Goal: Task Accomplishment & Management: Manage account settings

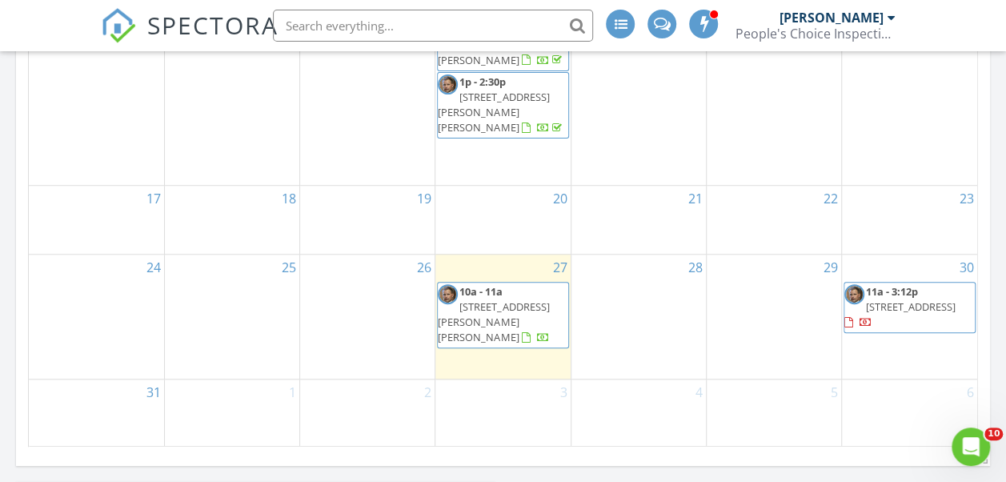
scroll to position [560, 0]
click at [630, 315] on div "28" at bounding box center [638, 315] width 134 height 125
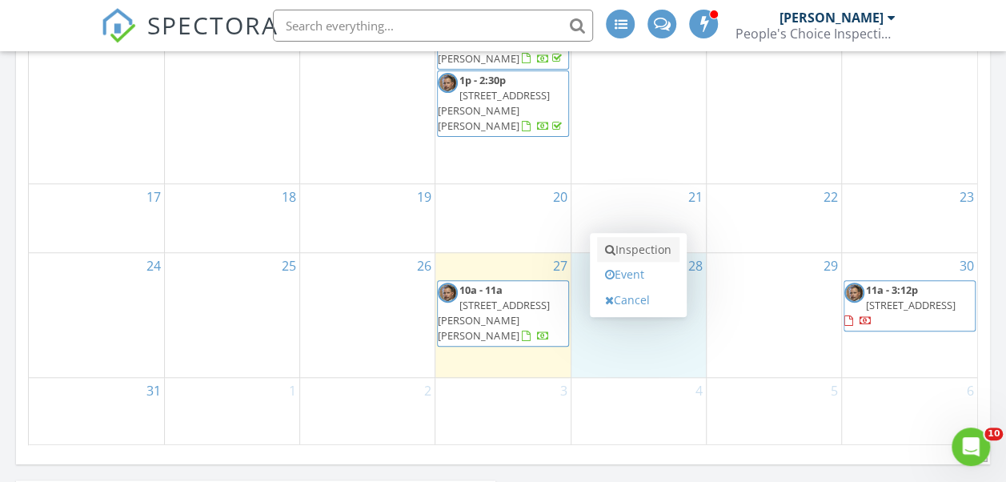
click at [623, 243] on link "Inspection" at bounding box center [638, 250] width 82 height 26
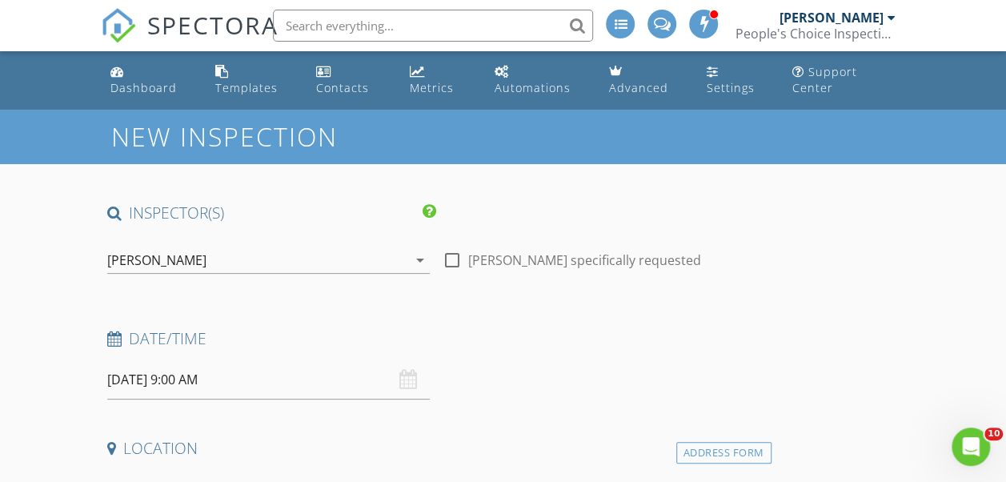
click at [438, 263] on div at bounding box center [451, 259] width 27 height 27
checkbox input "true"
click at [185, 376] on input "08/28/2025 9:00 AM" at bounding box center [268, 379] width 322 height 39
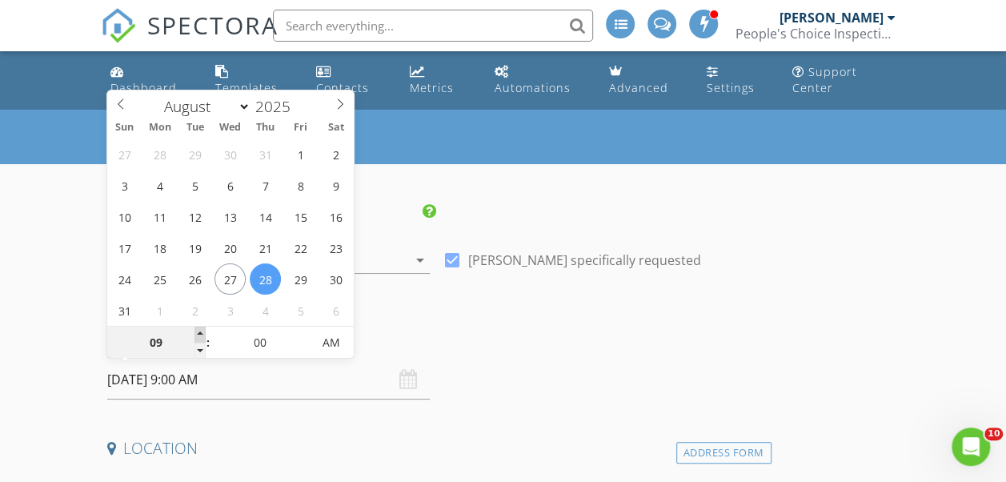
type input "10"
type input "08/28/2025 10:00 AM"
click at [195, 331] on span at bounding box center [199, 334] width 11 height 16
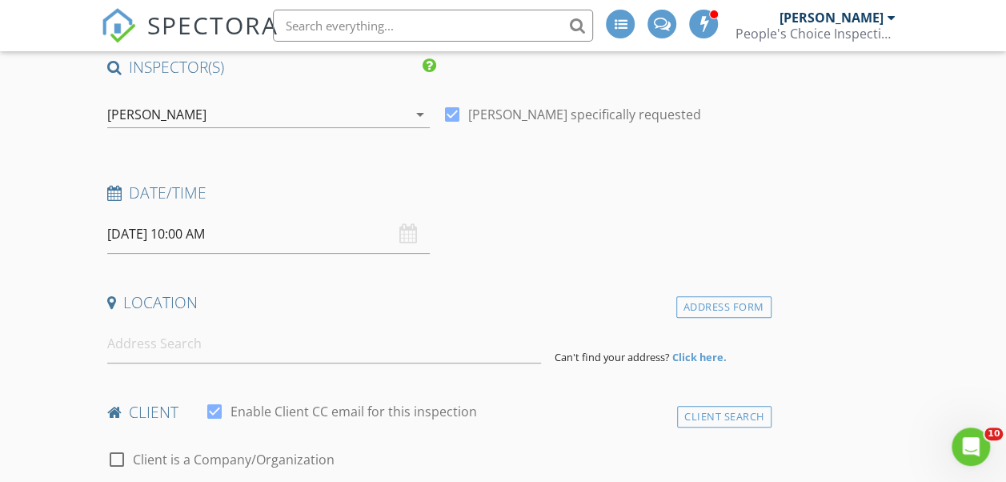
scroll to position [160, 0]
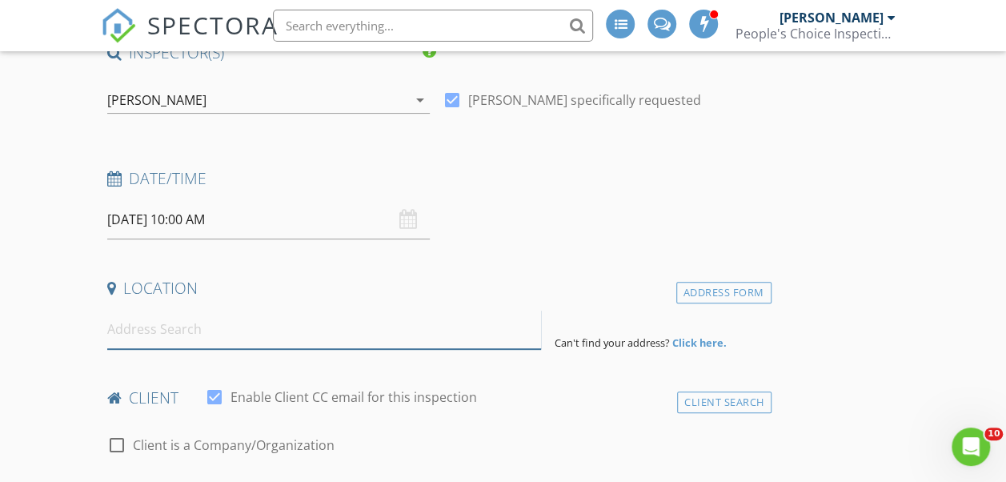
click at [264, 341] on input at bounding box center [324, 329] width 434 height 39
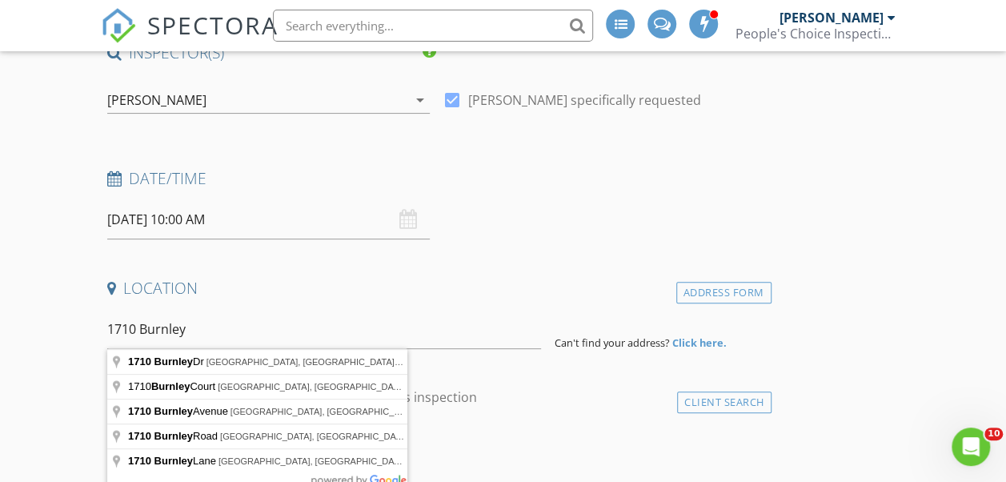
type input "1710 Burnley Dr, Cary, NC, USA"
drag, startPoint x: 257, startPoint y: 366, endPoint x: 242, endPoint y: 378, distance: 18.7
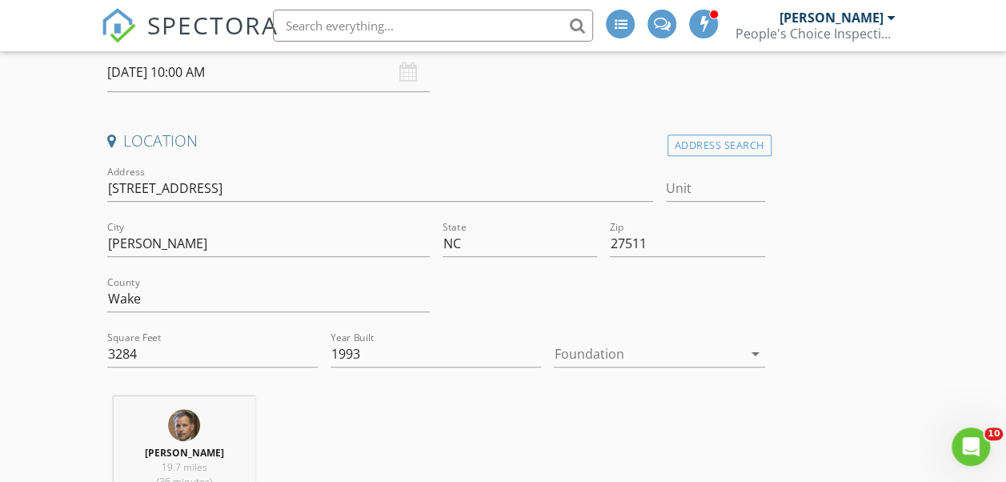
scroll to position [320, 0]
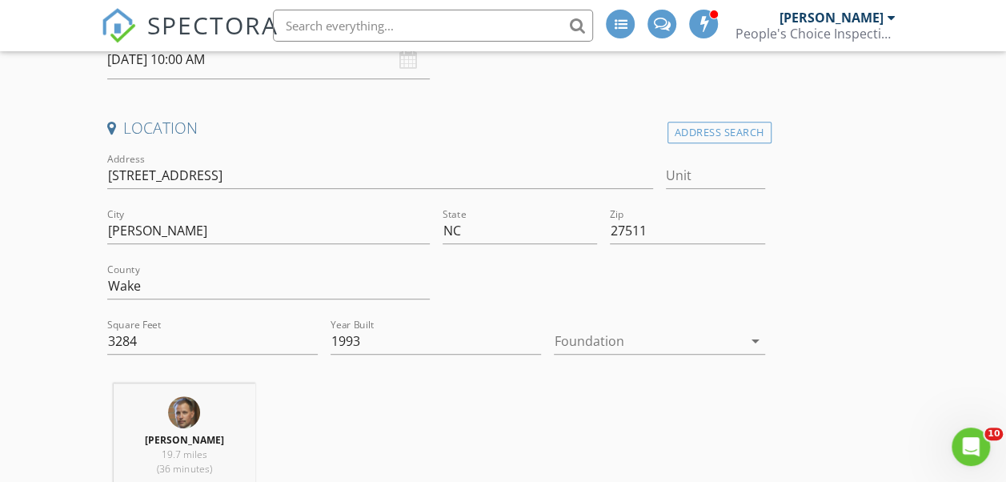
click at [746, 336] on icon "arrow_drop_down" at bounding box center [755, 340] width 19 height 19
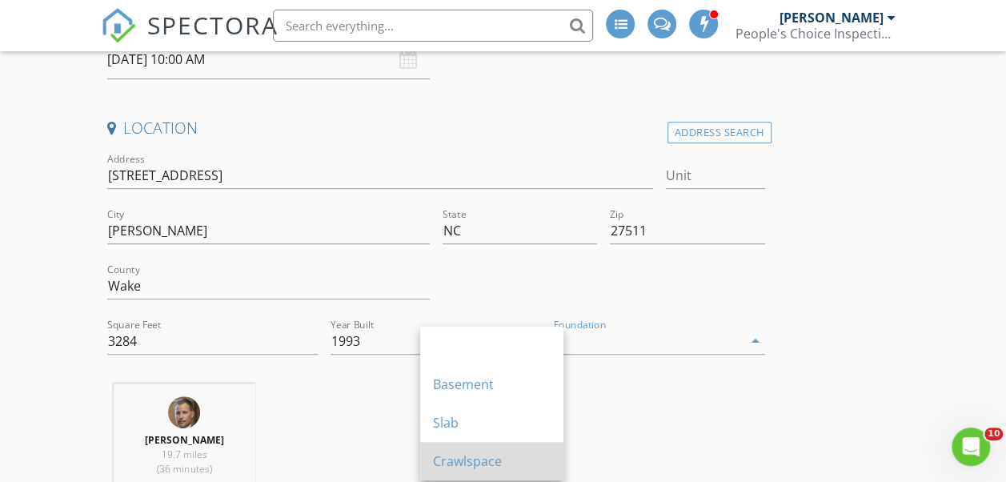
click at [524, 453] on div "Crawlspace" at bounding box center [492, 460] width 118 height 19
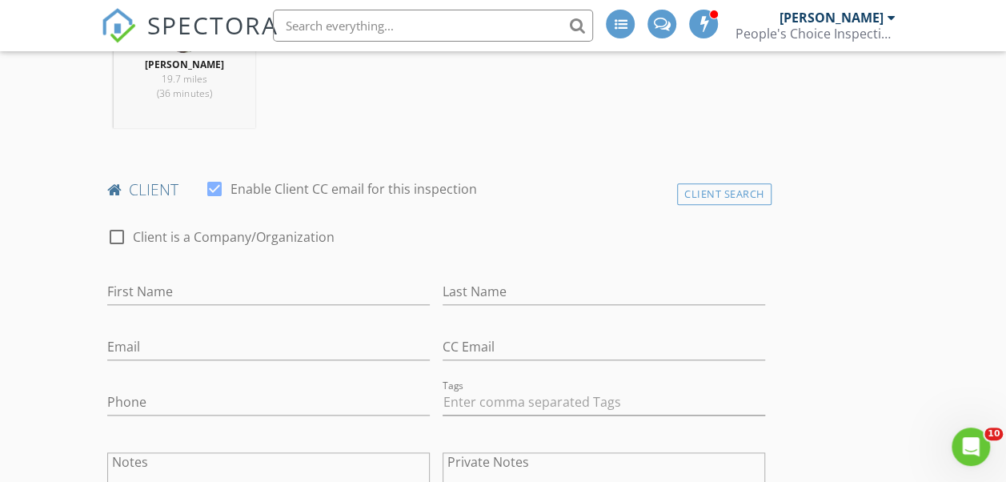
scroll to position [720, 0]
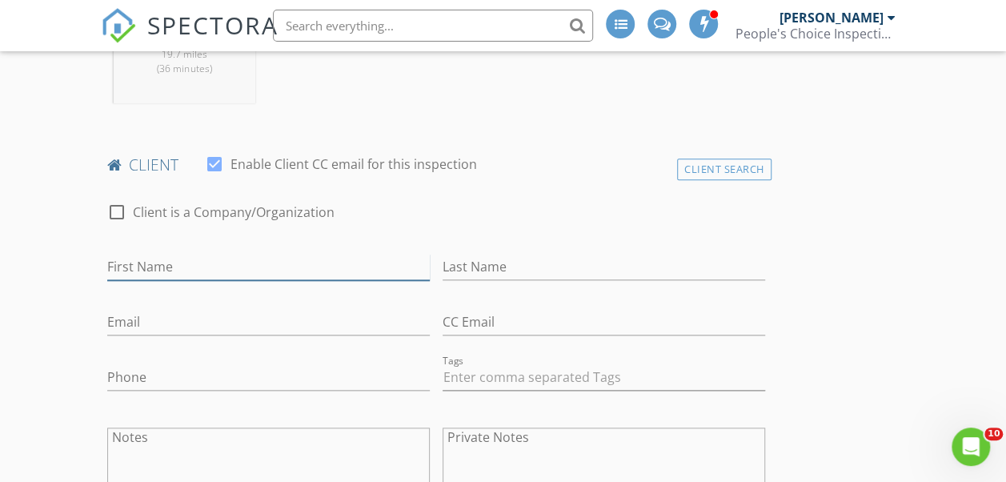
click at [155, 278] on input "First Name" at bounding box center [268, 267] width 322 height 26
type input "Laurie"
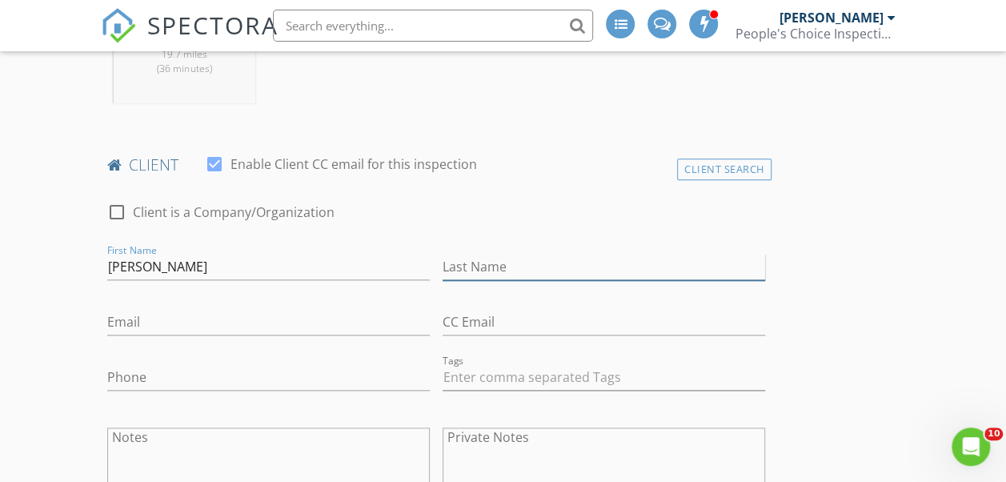
click at [442, 280] on input "Last Name" at bounding box center [603, 267] width 322 height 26
type input "Gladowski"
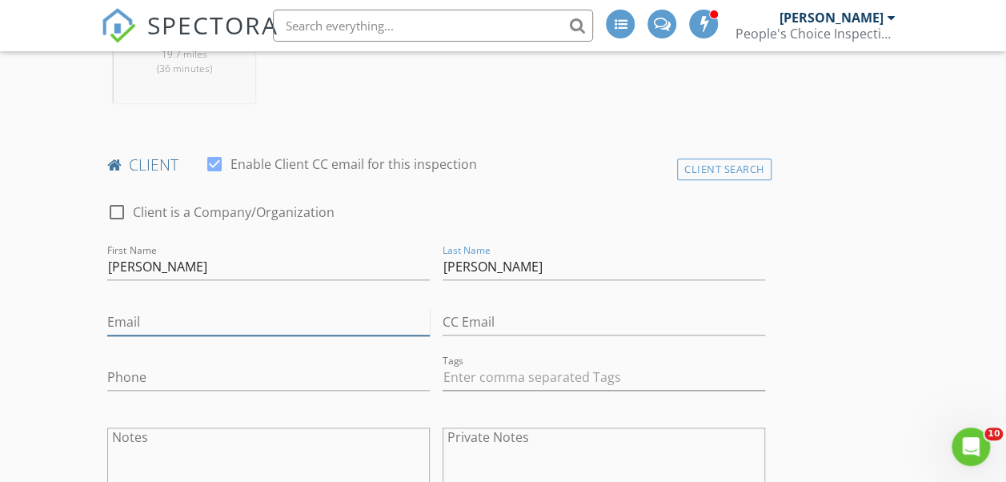
click at [158, 335] on input "Email" at bounding box center [268, 322] width 322 height 26
type input "Lauriejill11@gmail.com"
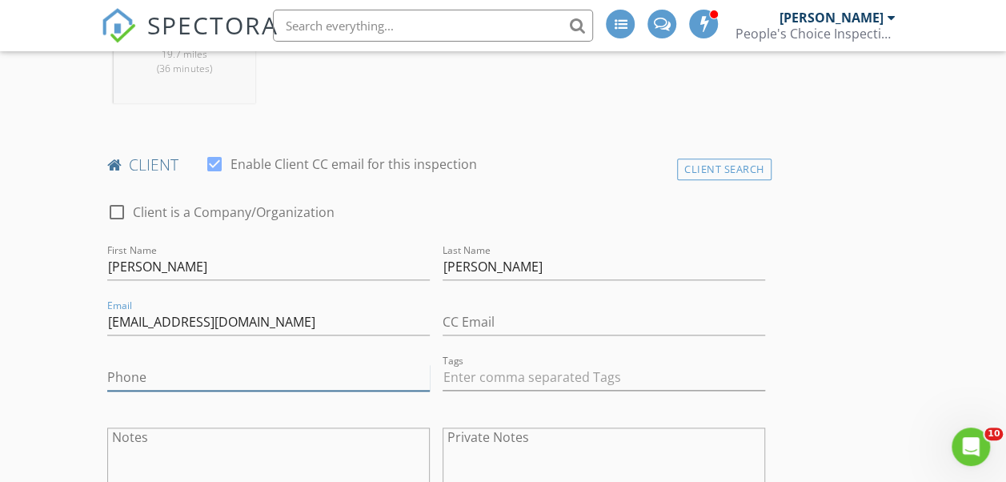
click at [186, 390] on input "Phone" at bounding box center [268, 377] width 322 height 26
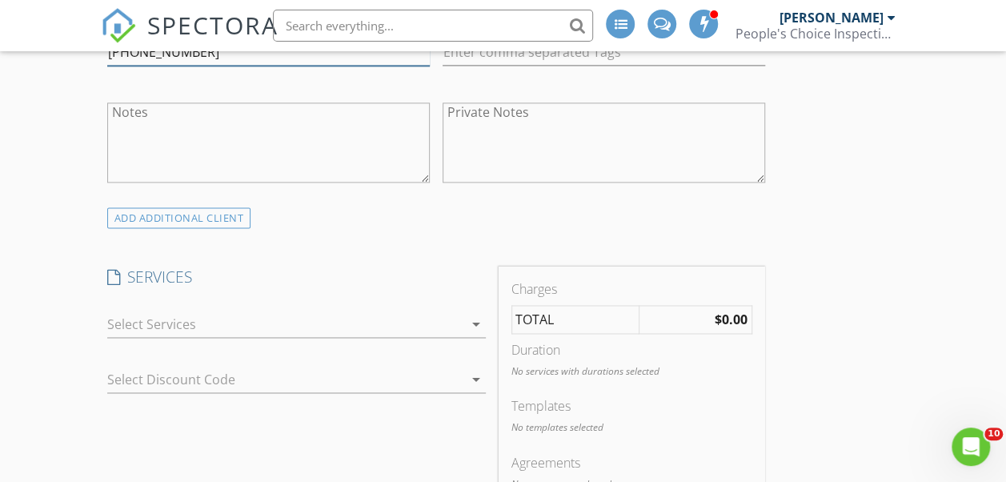
scroll to position [1120, 0]
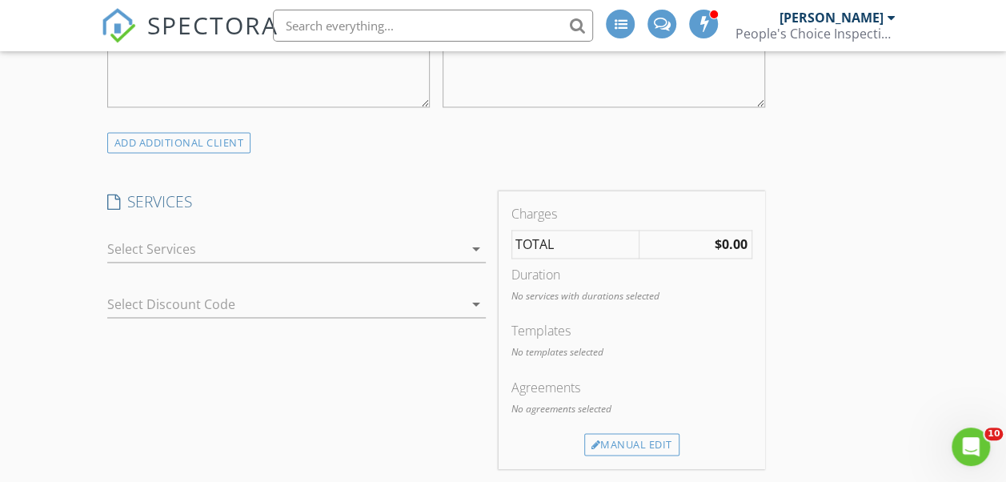
type input "707-849-8151"
click at [467, 258] on icon "arrow_drop_down" at bounding box center [476, 248] width 19 height 19
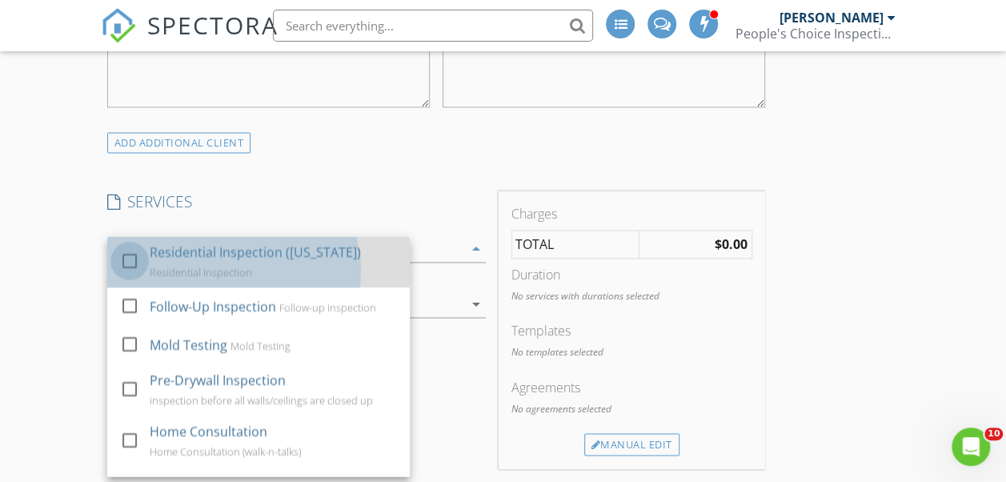
click at [123, 274] on div at bounding box center [129, 260] width 27 height 27
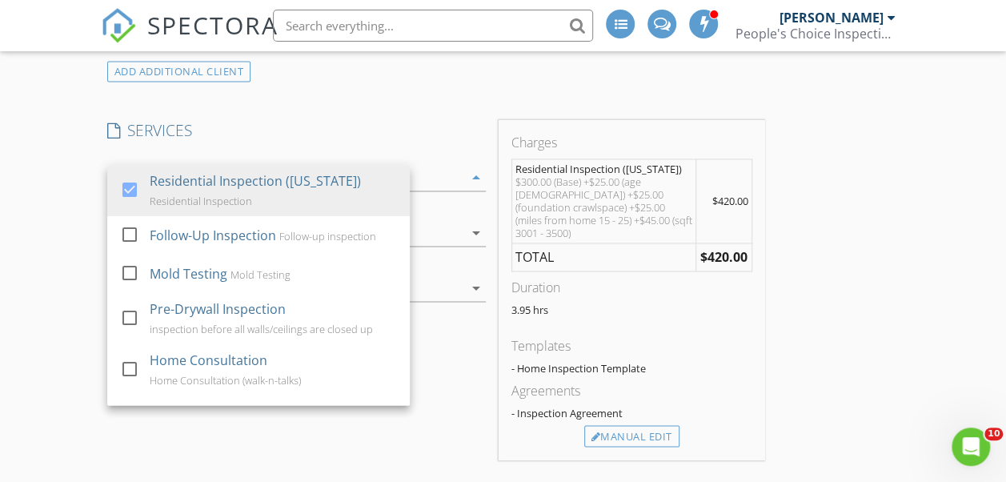
scroll to position [1360, 0]
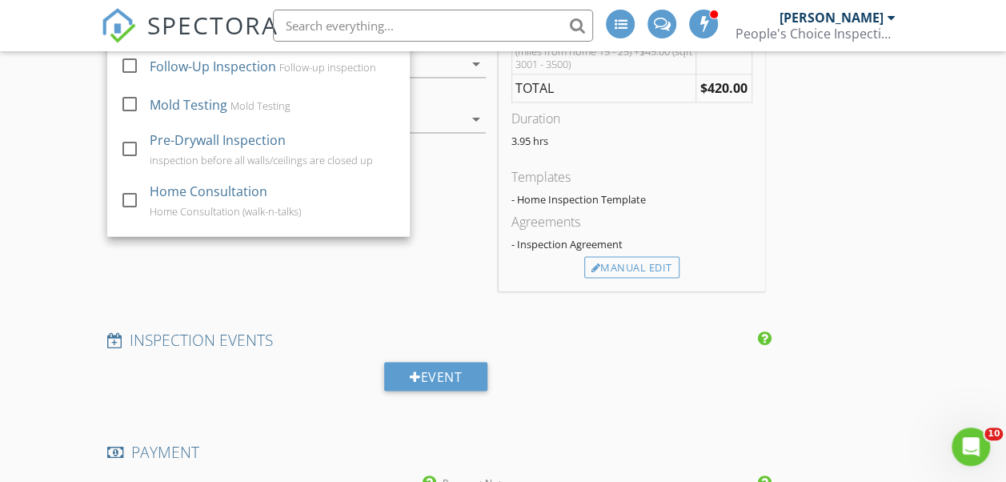
click at [795, 219] on div "INSPECTOR(S) check_box Chris Huffman PRIMARY Chris Huffman arrow_drop_down chec…" at bounding box center [503, 267] width 805 height 2851
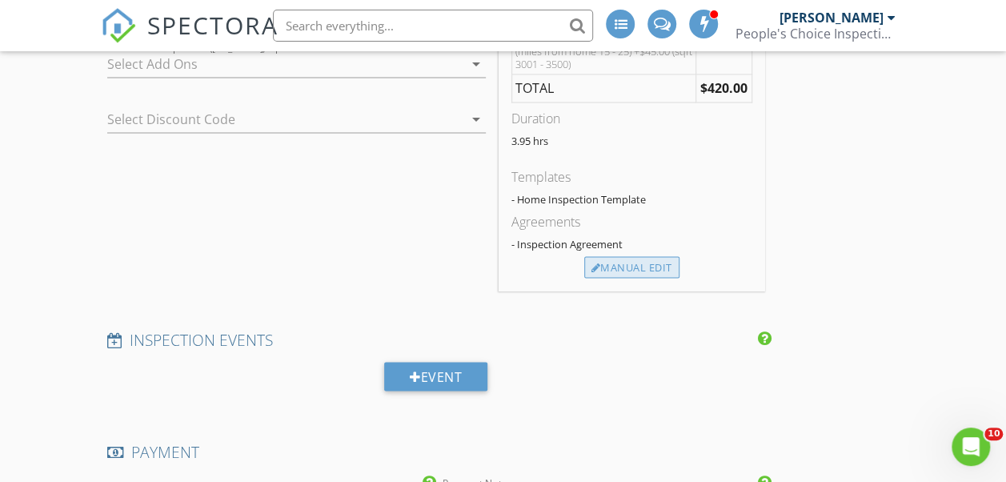
click at [584, 278] on div "Manual Edit" at bounding box center [631, 267] width 95 height 22
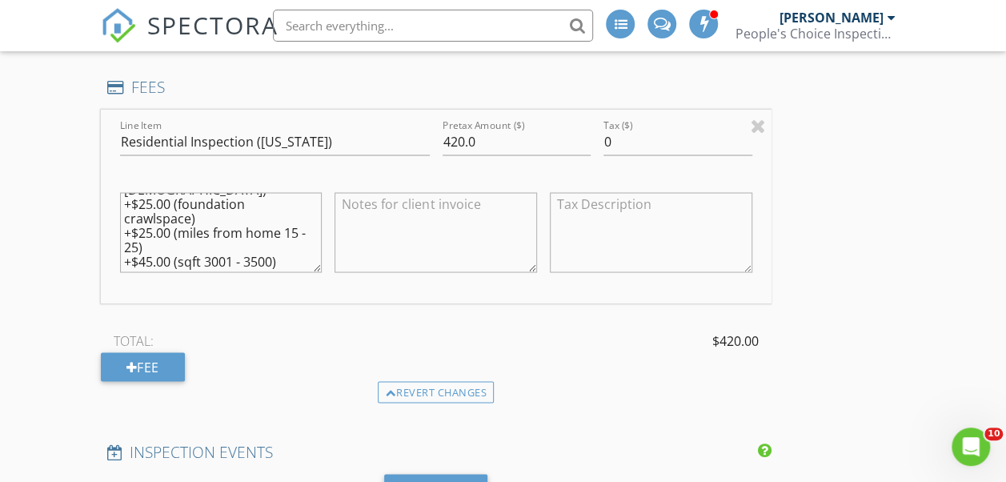
scroll to position [86, 0]
click at [196, 272] on textarea "$300.00 (Base) +$25.00 (age 20 - 40) +$25.00 (foundation crawlspace) +$25.00 (m…" at bounding box center [221, 232] width 202 height 80
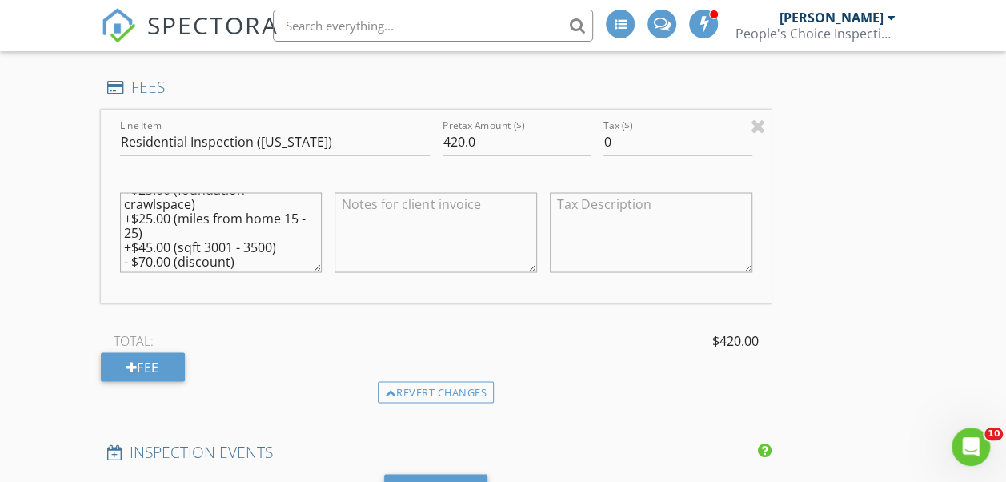
type textarea "$300.00 (Base) +$25.00 (age 20 - 40) +$25.00 (foundation crawlspace) +$25.00 (m…"
click at [442, 155] on input "420.0" at bounding box center [516, 142] width 148 height 26
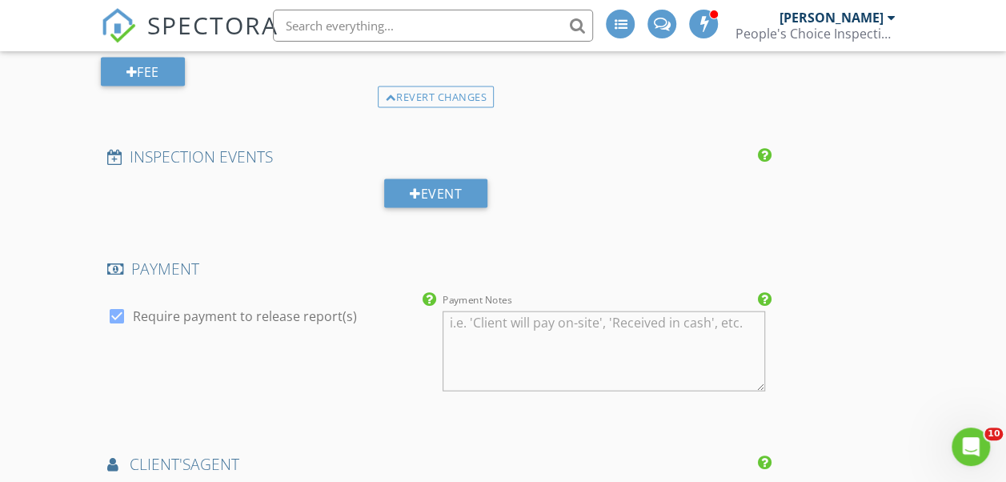
scroll to position [1680, 0]
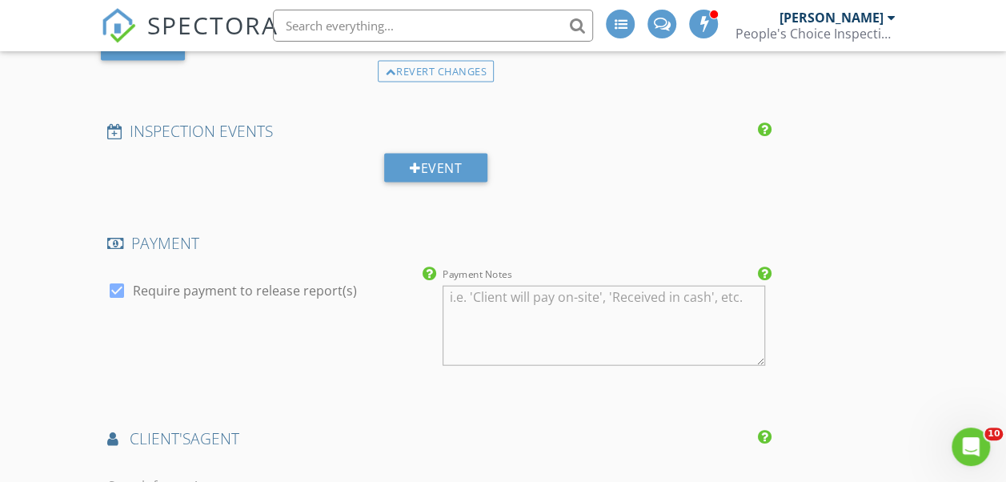
type input "350.0"
click at [442, 335] on textarea "Payment Notes" at bounding box center [603, 326] width 322 height 80
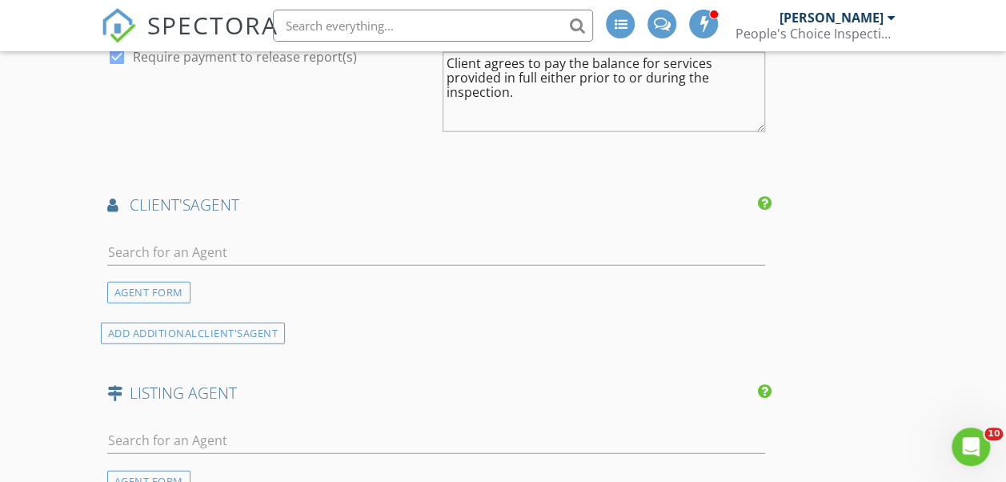
scroll to position [1920, 0]
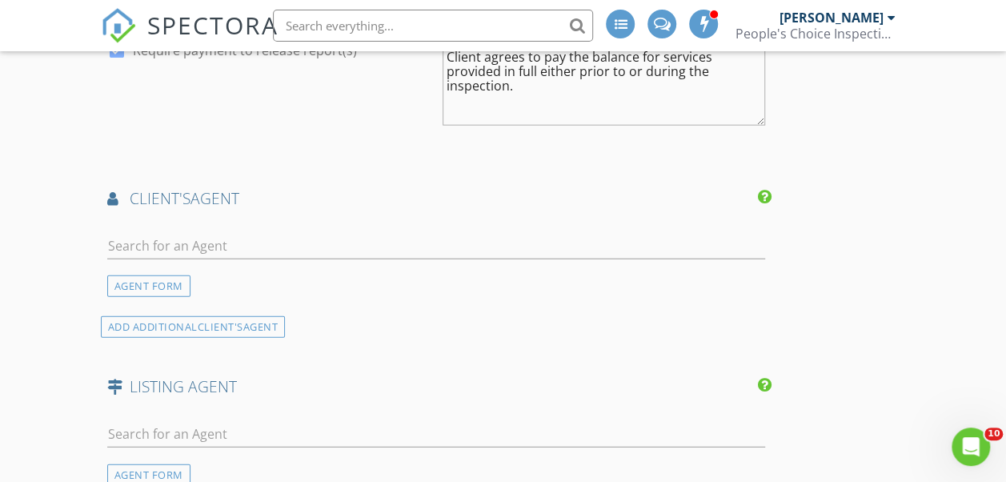
type textarea "Client agrees to pay the balance for services provided in full either prior to …"
click at [222, 259] on input "text" at bounding box center [436, 246] width 658 height 26
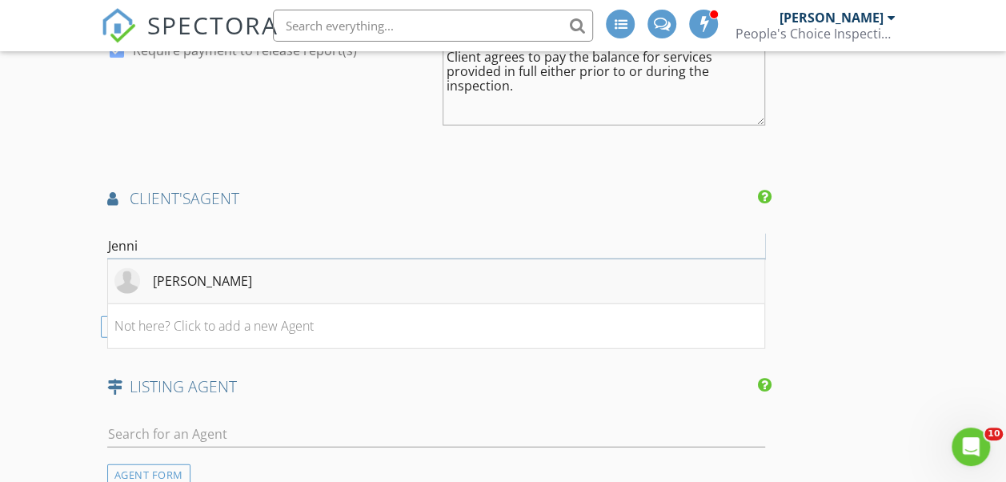
type input "Jenni"
click at [236, 304] on li "Jennifer Cain" at bounding box center [436, 281] width 656 height 45
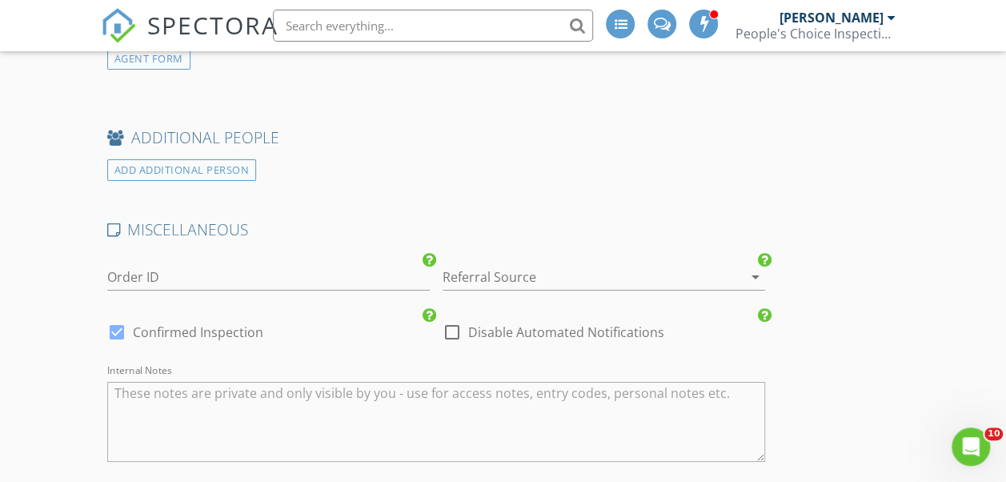
scroll to position [3041, 0]
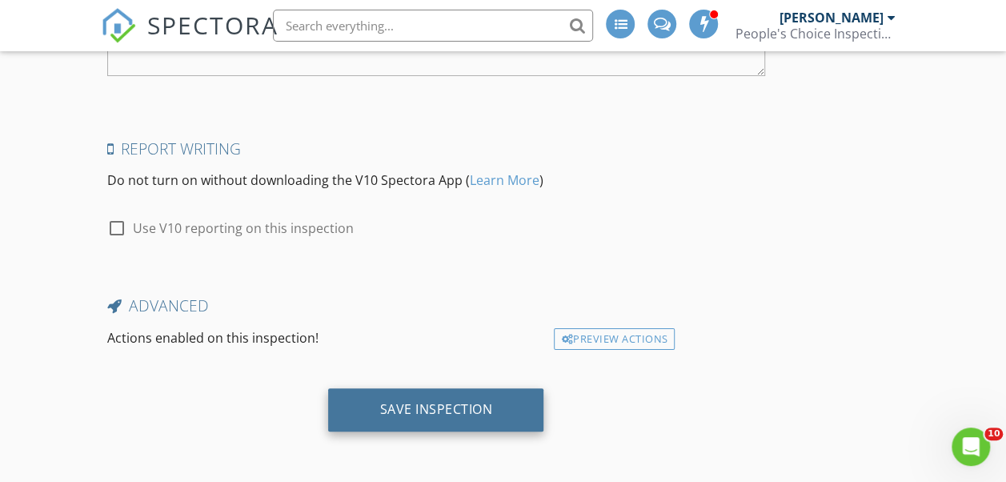
click at [435, 420] on div "Save Inspection" at bounding box center [435, 409] width 215 height 43
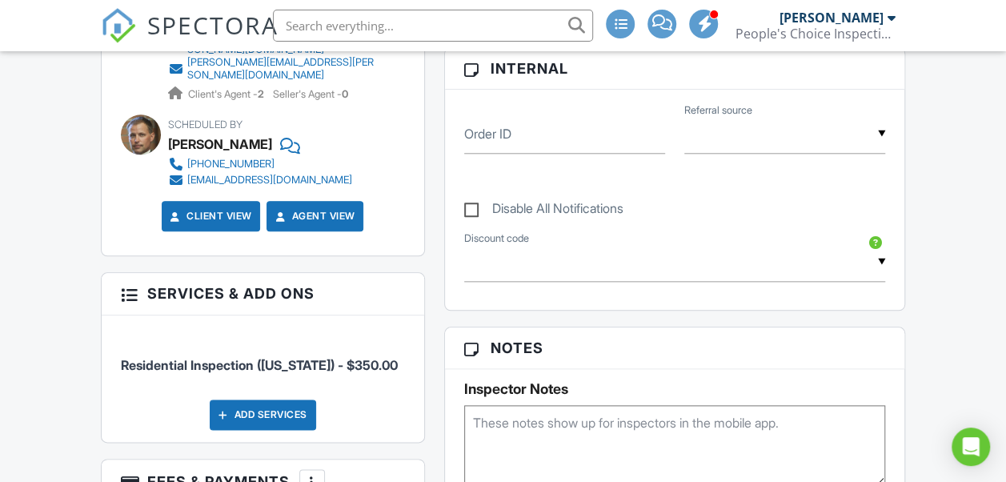
scroll to position [880, 0]
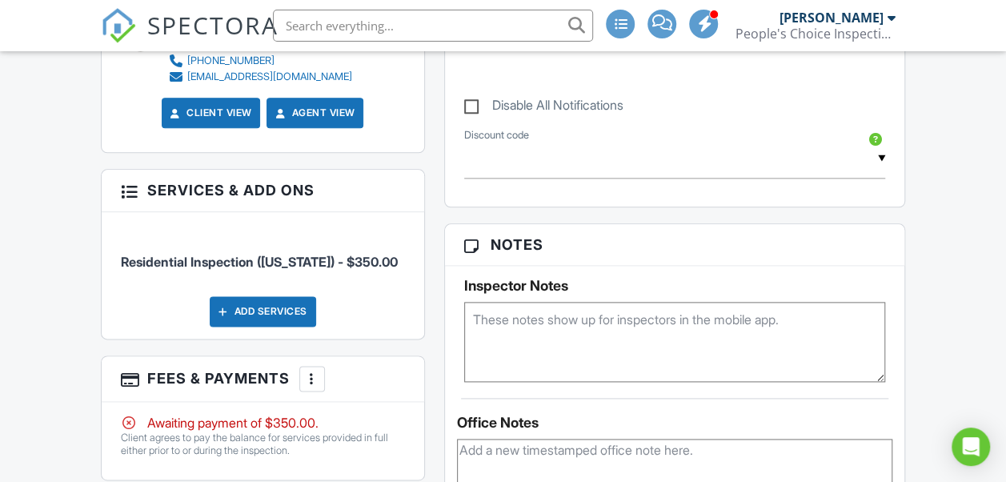
click at [575, 326] on textarea at bounding box center [675, 342] width 422 height 80
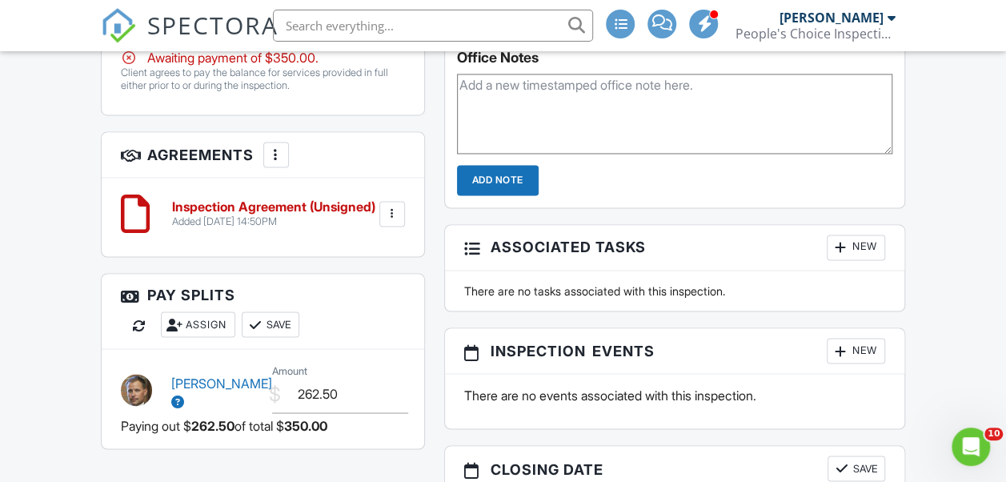
scroll to position [1280, 0]
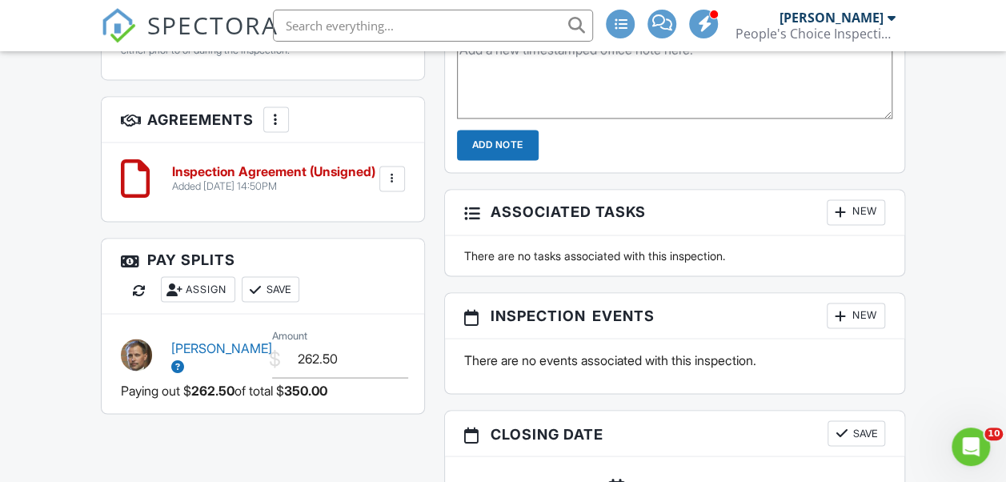
type textarea "Code = 1320 Location = front door"
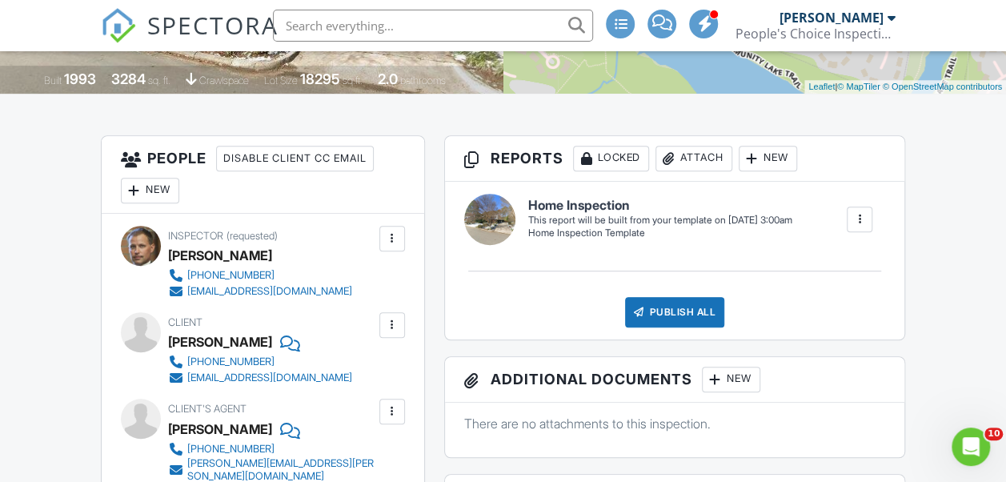
scroll to position [0, 0]
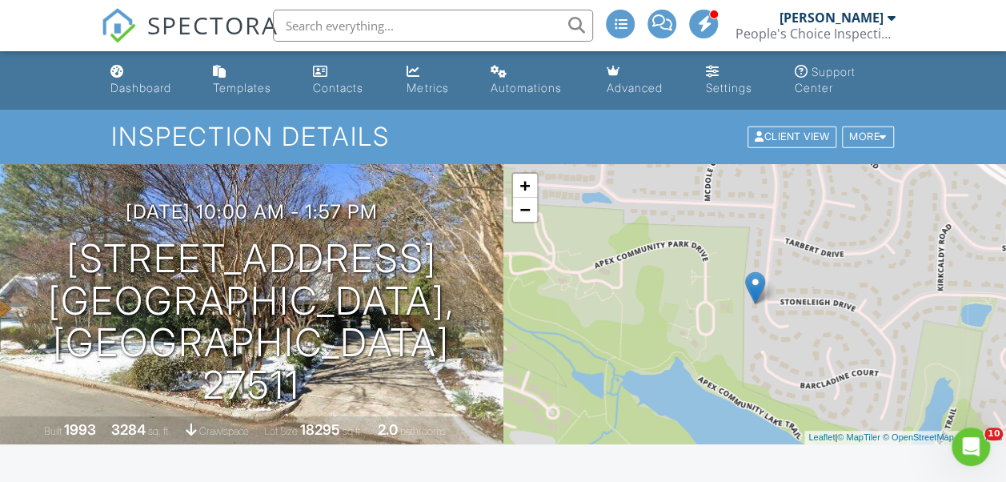
click at [735, 78] on link "Settings" at bounding box center [736, 81] width 75 height 46
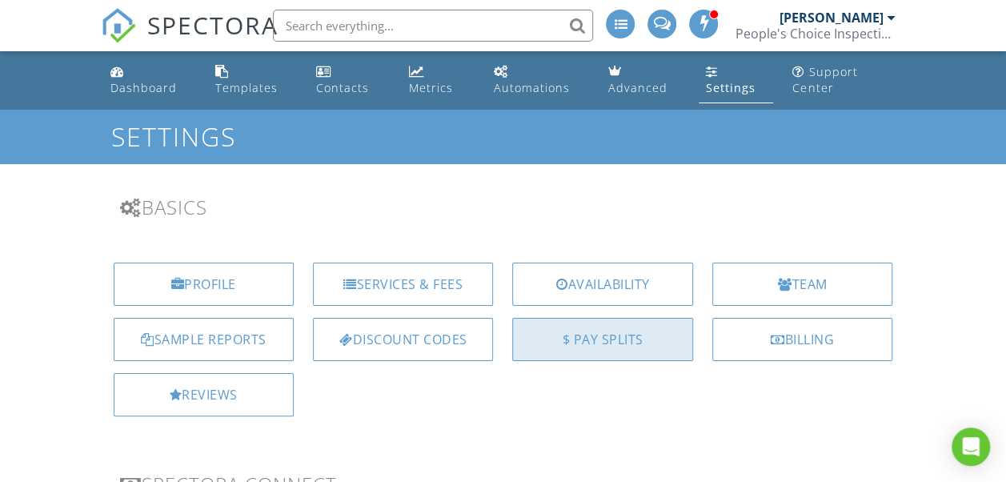
click at [639, 342] on div "$ Pay Splits" at bounding box center [602, 339] width 180 height 43
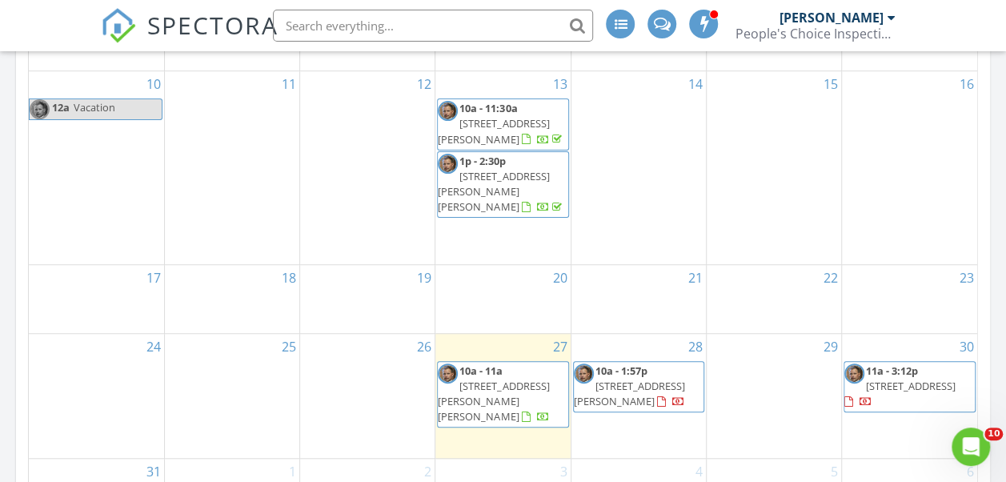
scroll to position [480, 0]
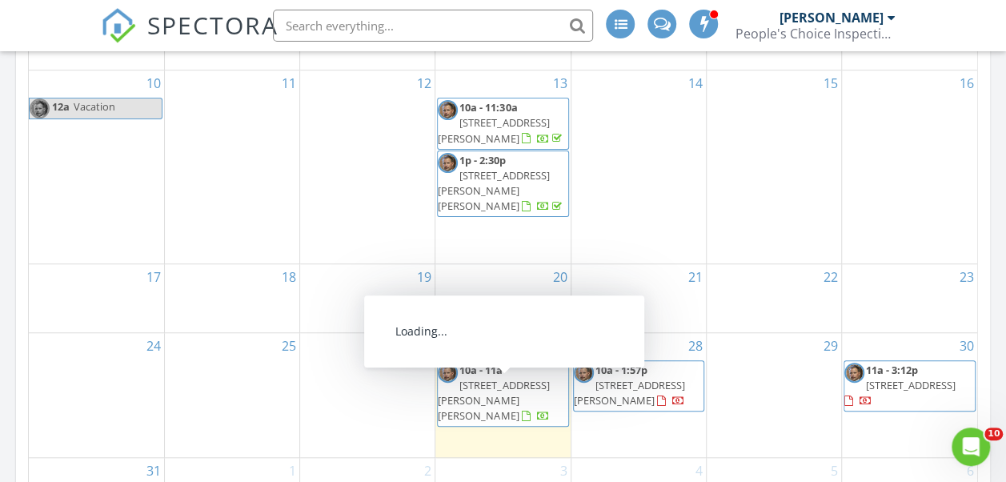
click at [560, 388] on span "10a - 11a [STREET_ADDRESS][PERSON_NAME][PERSON_NAME]" at bounding box center [503, 393] width 130 height 62
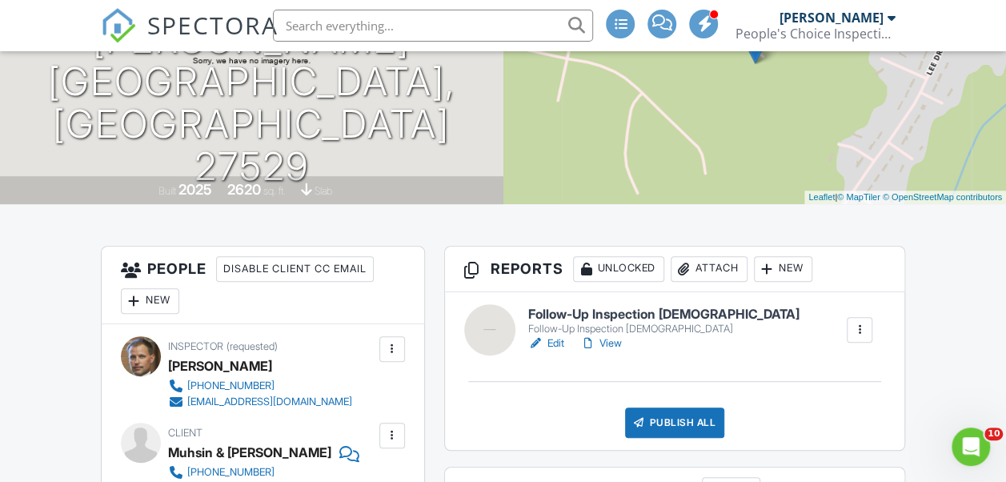
click at [715, 268] on div "Attach" at bounding box center [709, 269] width 77 height 26
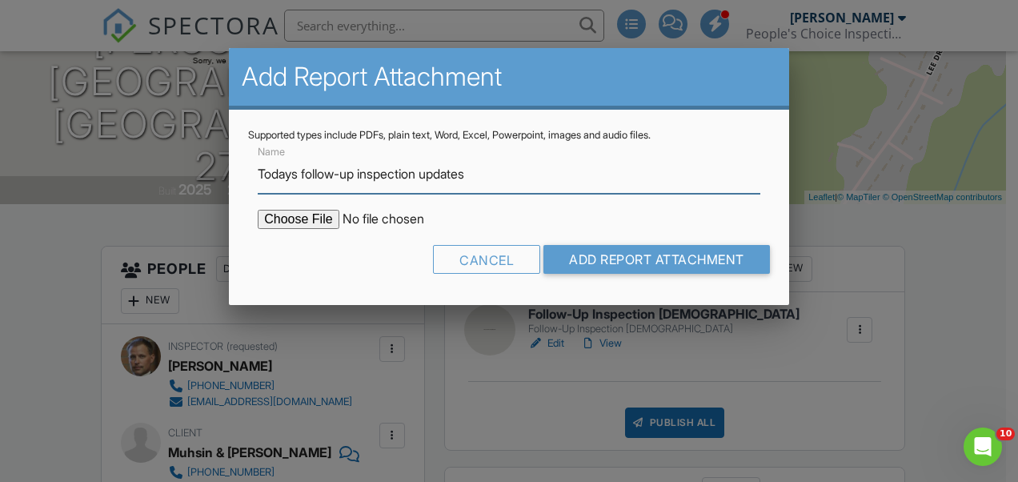
type input "Todays follow-up inspection updates"
click at [278, 217] on input "file" at bounding box center [394, 219] width 272 height 19
type input "C:\fakepath\206 Merrifield Ln Lot # 125 Follow-up inspection (pre-drywall with …"
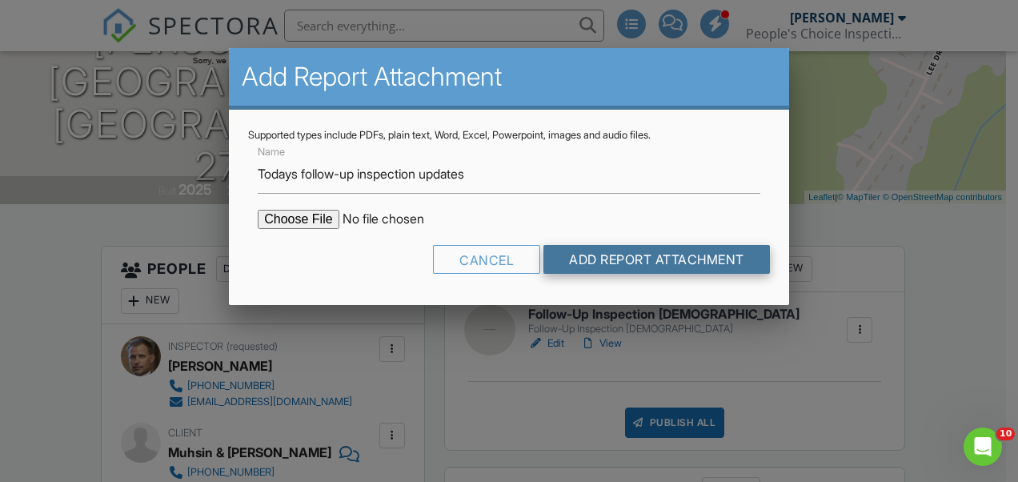
click at [719, 259] on input "Add Report Attachment" at bounding box center [656, 259] width 226 height 29
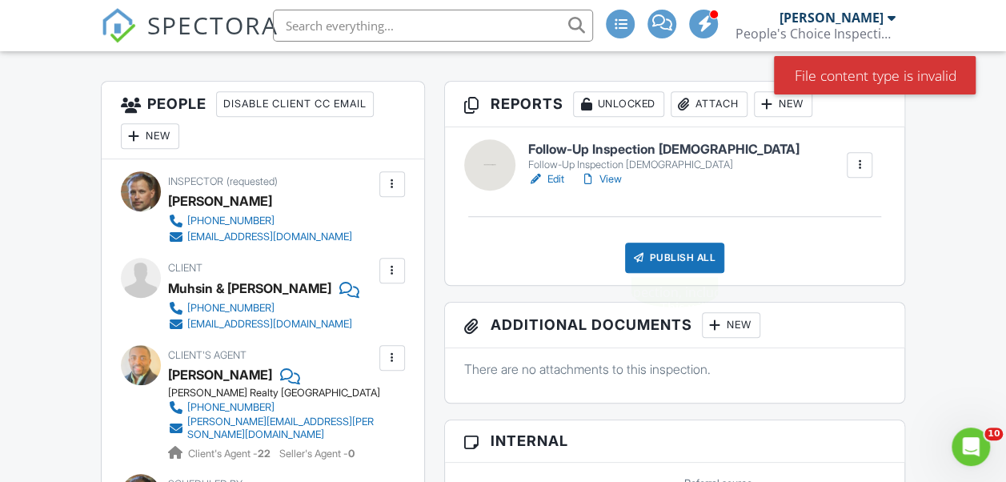
scroll to position [400, 0]
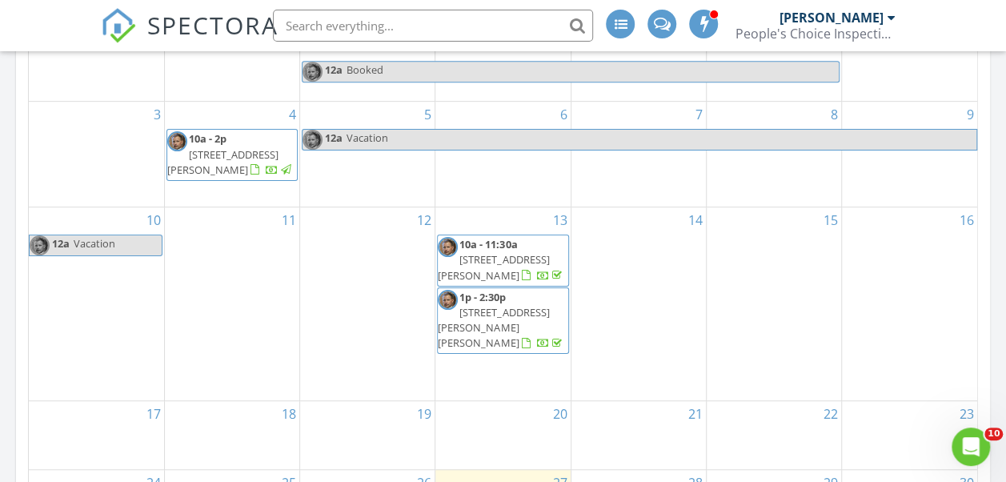
scroll to position [400, 0]
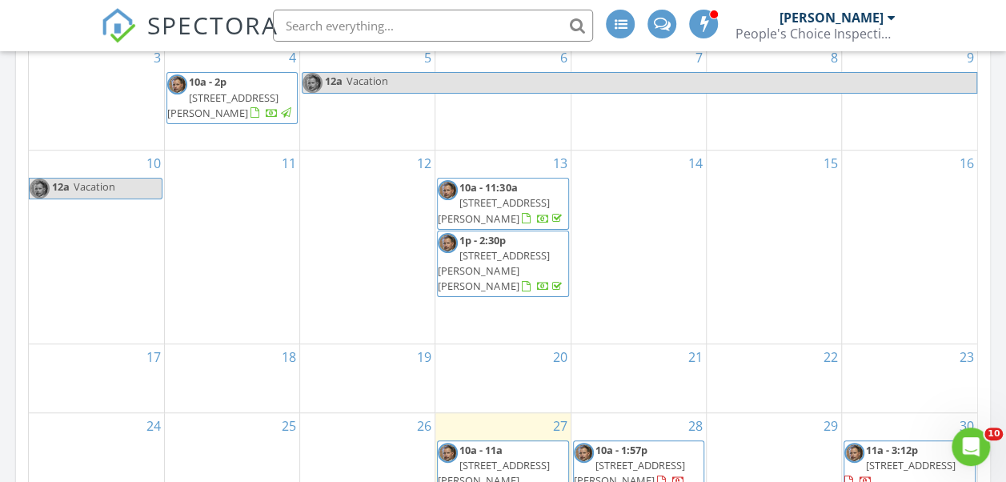
click at [559, 282] on span "1p - 2:30p 206 Merrifield Ln Lot # 125, Garner 27529" at bounding box center [503, 264] width 130 height 62
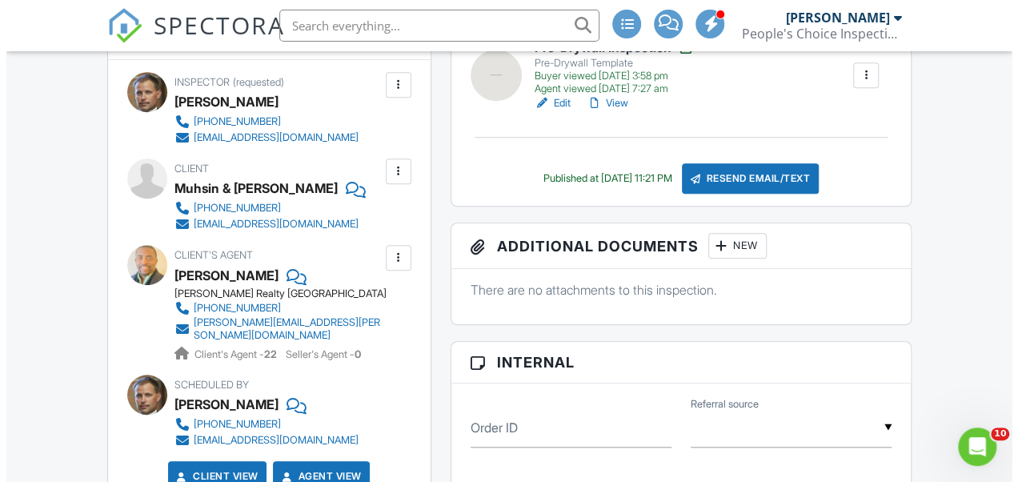
scroll to position [480, 0]
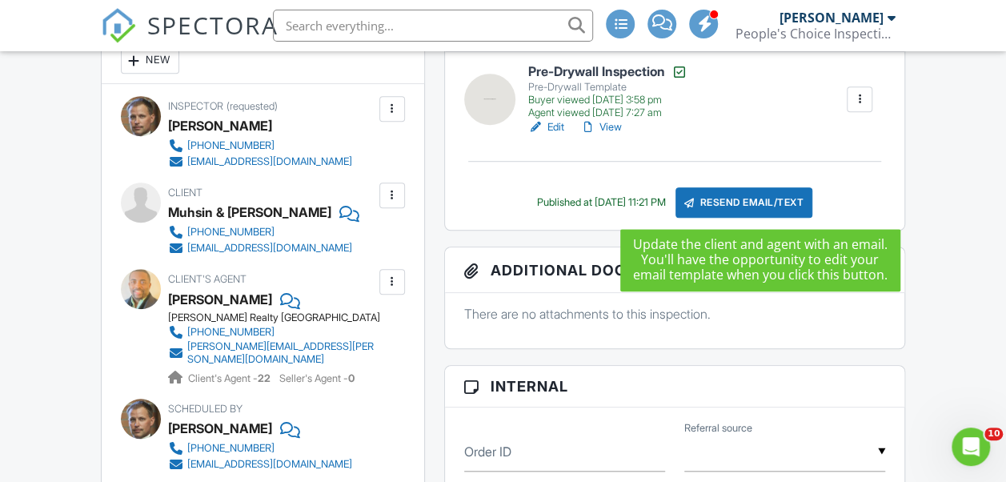
click at [757, 194] on div "Resend Email/Text" at bounding box center [744, 202] width 138 height 30
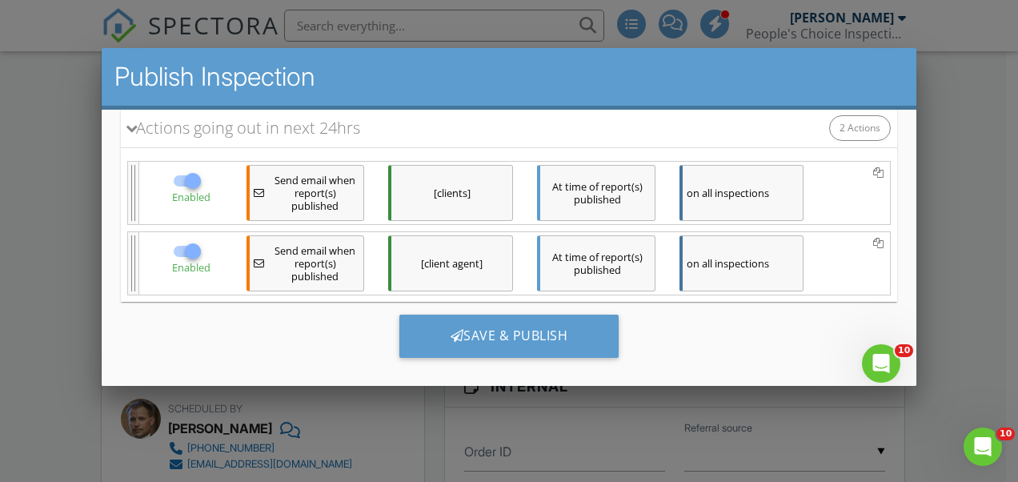
scroll to position [0, 0]
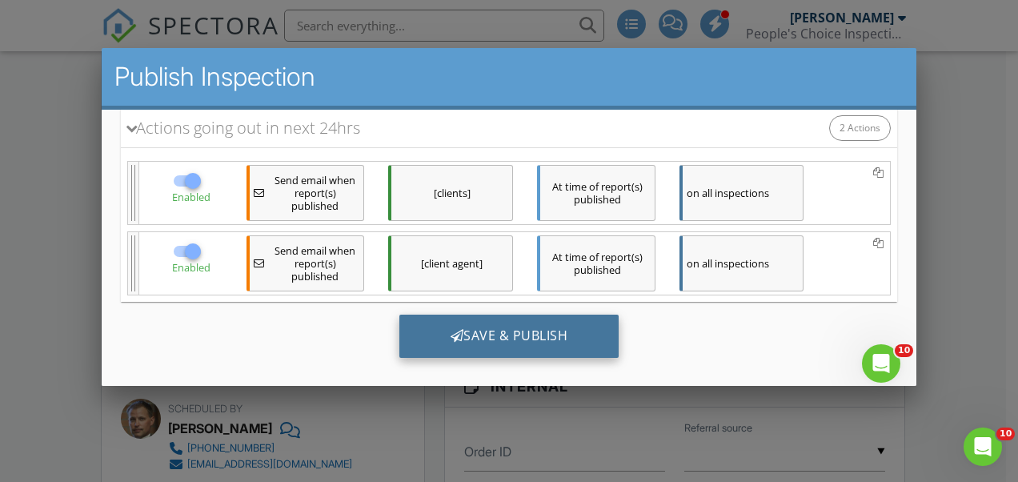
click at [513, 350] on div "Save & Publish" at bounding box center [509, 335] width 220 height 43
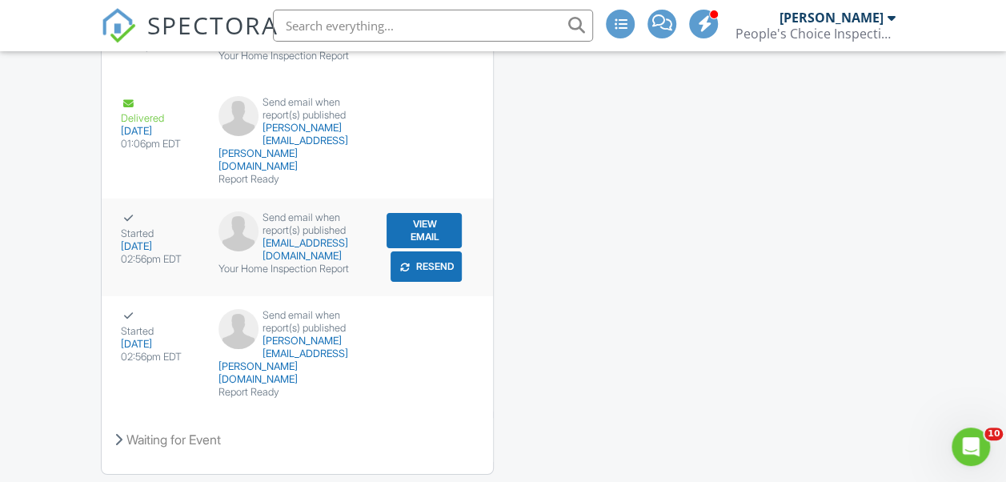
click at [430, 213] on button "View Email" at bounding box center [423, 230] width 75 height 35
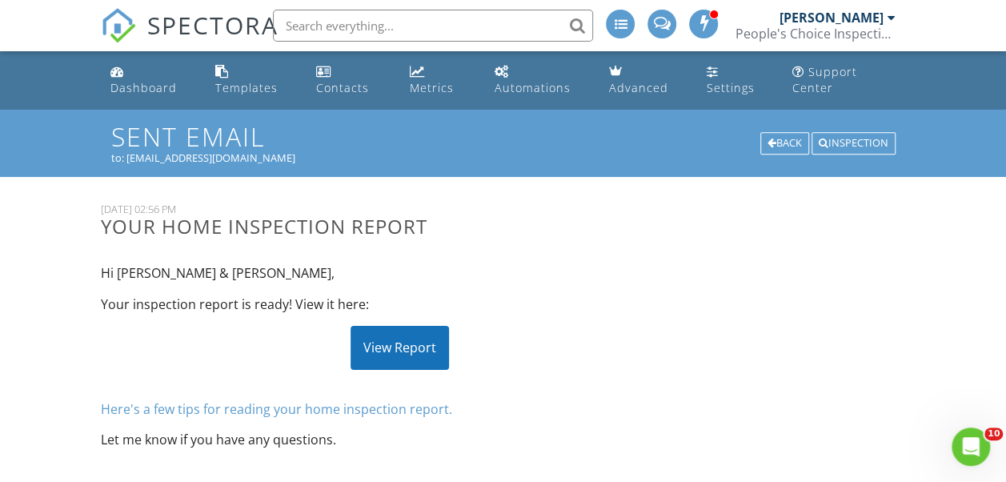
click at [409, 342] on div "View Report" at bounding box center [399, 347] width 98 height 43
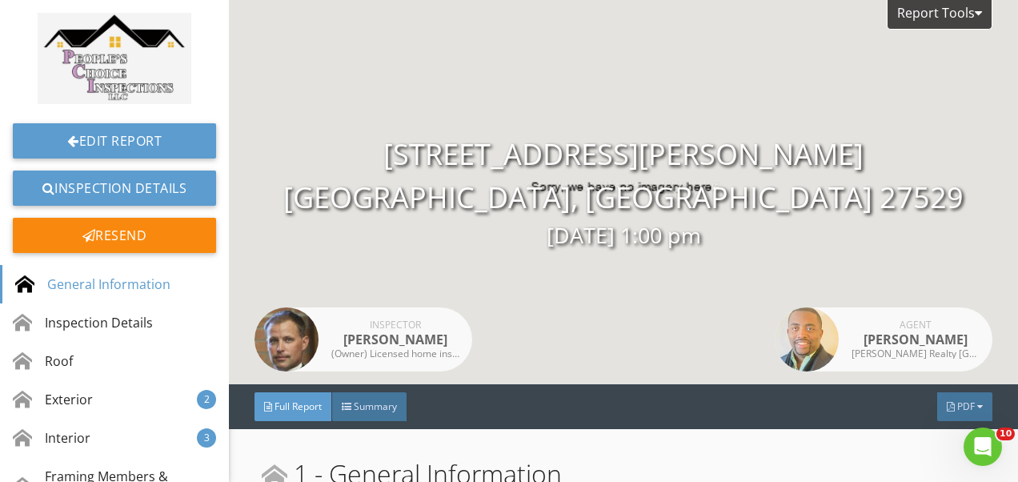
scroll to position [160, 0]
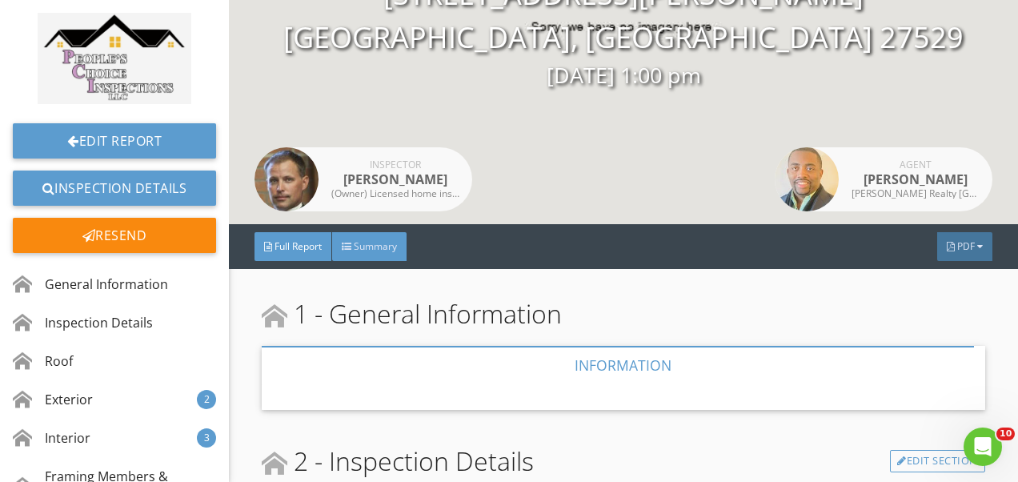
click at [375, 242] on span "Summary" at bounding box center [375, 246] width 43 height 14
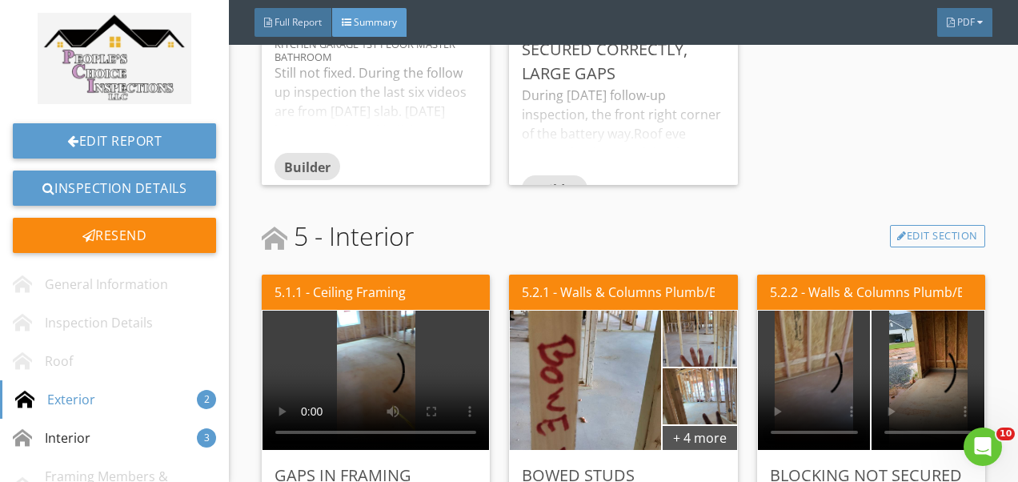
scroll to position [1307, 0]
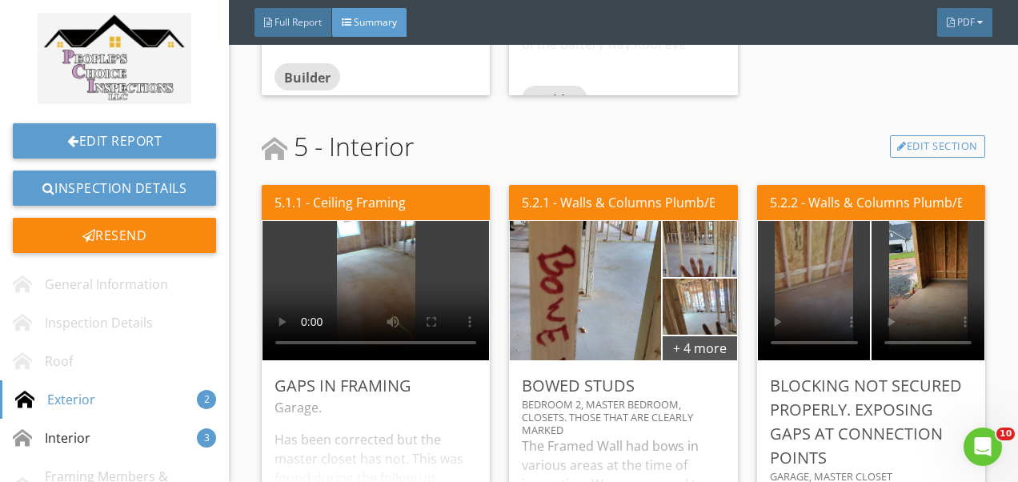
click at [831, 82] on div "The following items or discoveries indicate that these systems or components do…" at bounding box center [623, 63] width 723 height 1972
